Goal: Task Accomplishment & Management: Use online tool/utility

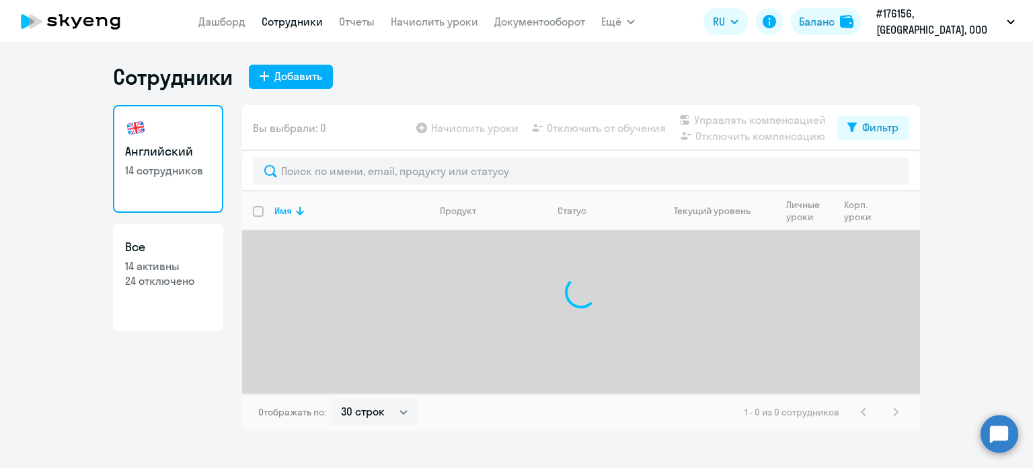
select select "30"
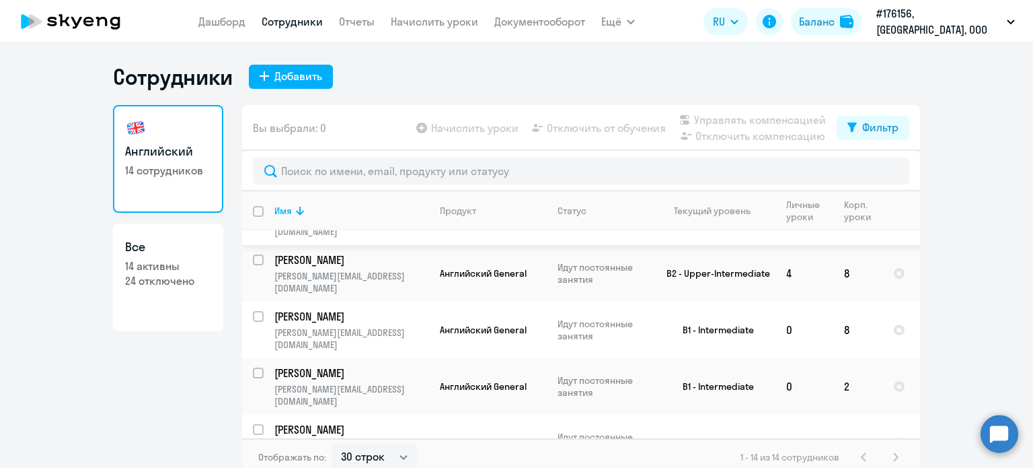
scroll to position [459, 0]
click at [254, 366] on input "select row 6338136" at bounding box center [266, 379] width 27 height 27
checkbox input "true"
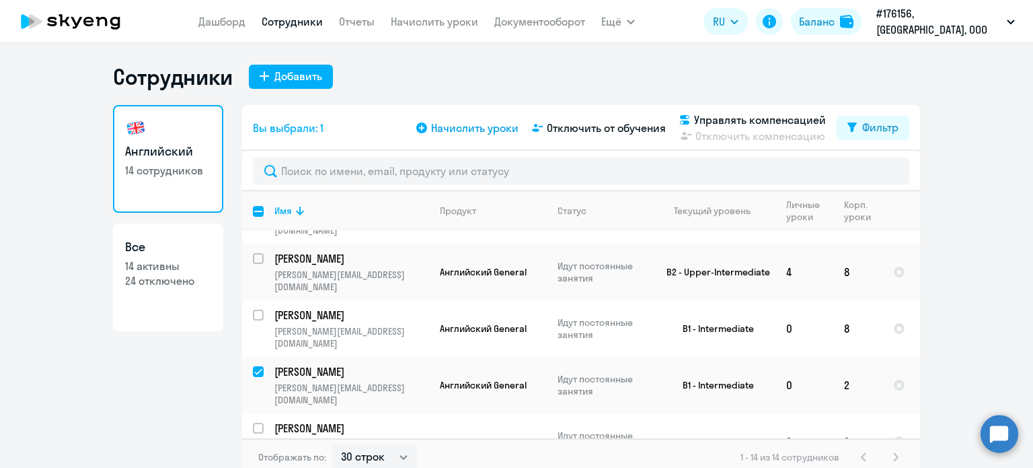
click at [452, 123] on span "Начислить уроки" at bounding box center [474, 128] width 87 height 16
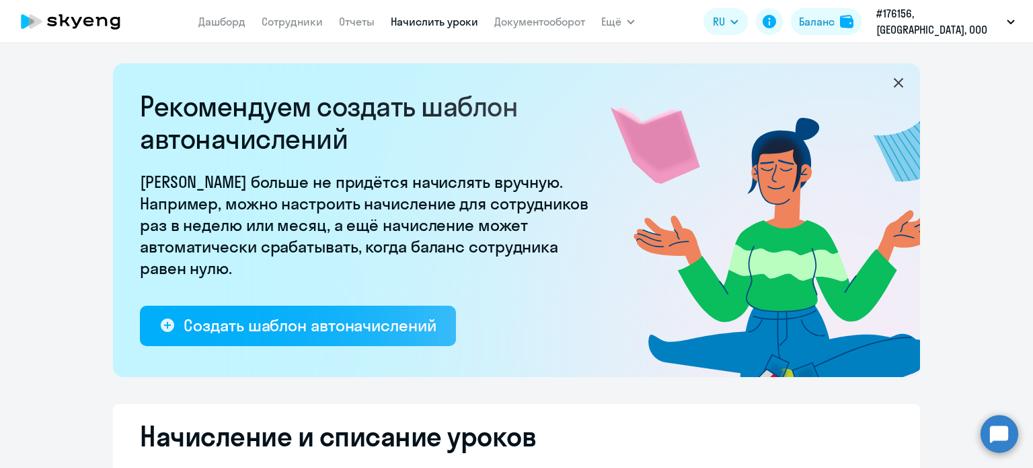
select select "10"
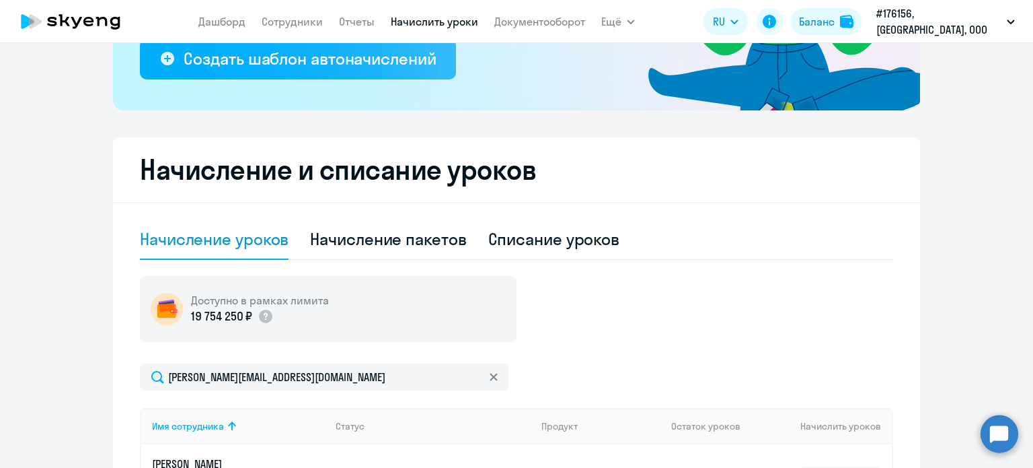
scroll to position [421, 0]
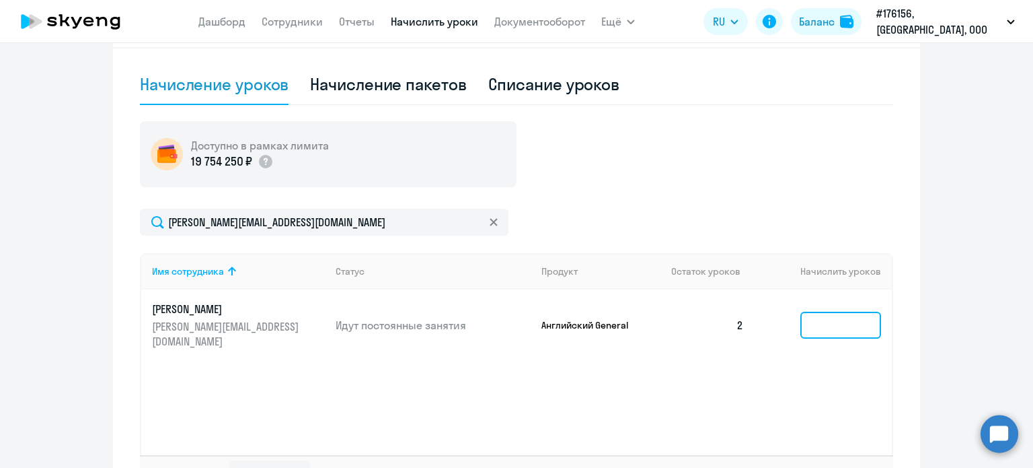
click at [823, 320] on input at bounding box center [841, 324] width 81 height 27
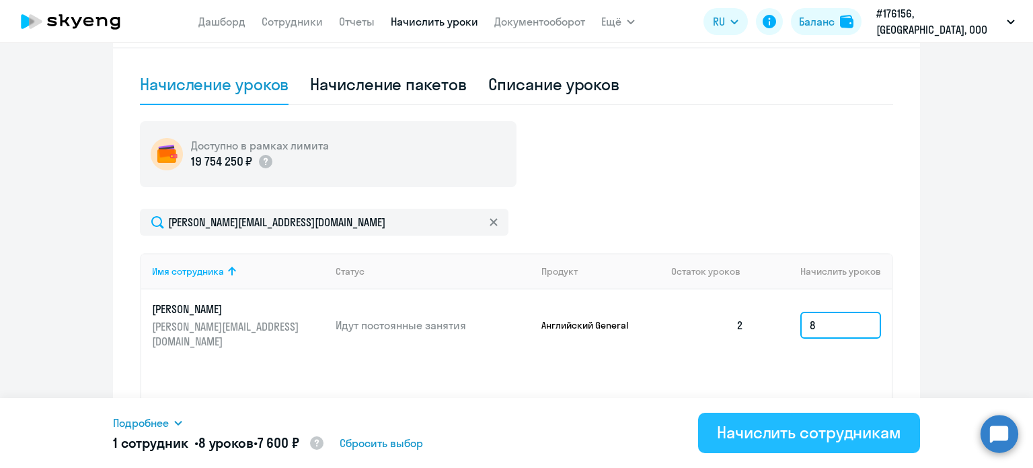
type input "8"
click at [788, 429] on div "Начислить сотрудникам" at bounding box center [809, 432] width 184 height 22
